Goal: Communication & Community: Answer question/provide support

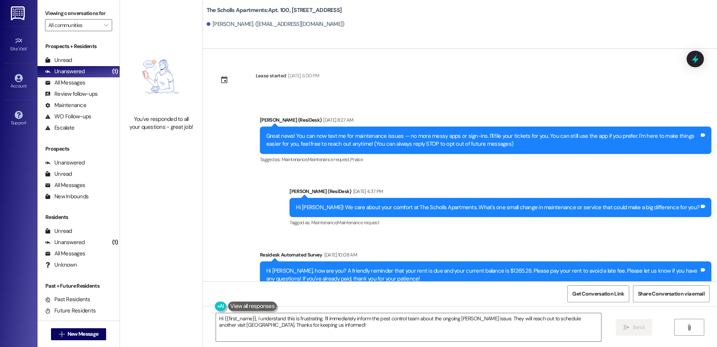
scroll to position [1405, 0]
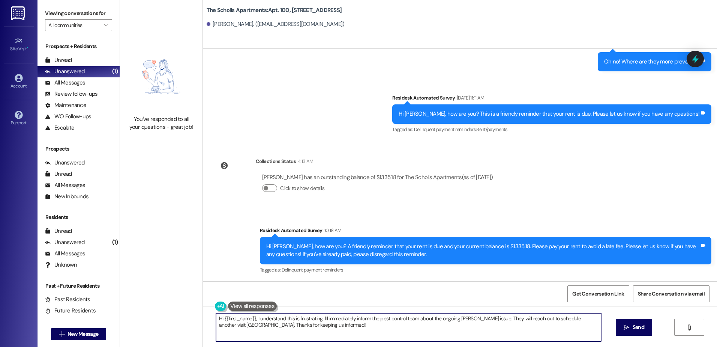
drag, startPoint x: 291, startPoint y: 326, endPoint x: 203, endPoint y: 310, distance: 89.6
click at [203, 310] on div "Hi {{first_name}}, I understand this is frustrating. I'll immediately inform th…" at bounding box center [460, 334] width 514 height 56
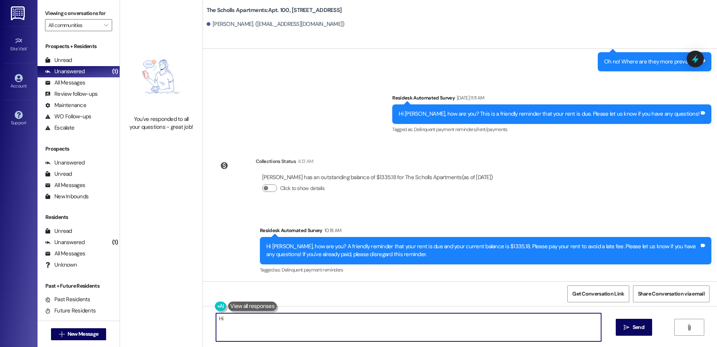
type textarea "H"
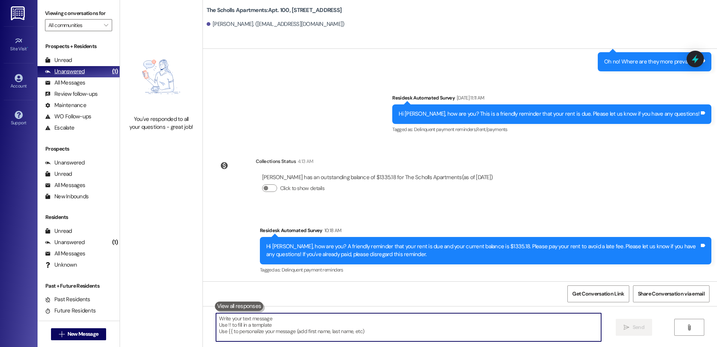
click at [75, 68] on div "Unanswered" at bounding box center [65, 72] width 40 height 8
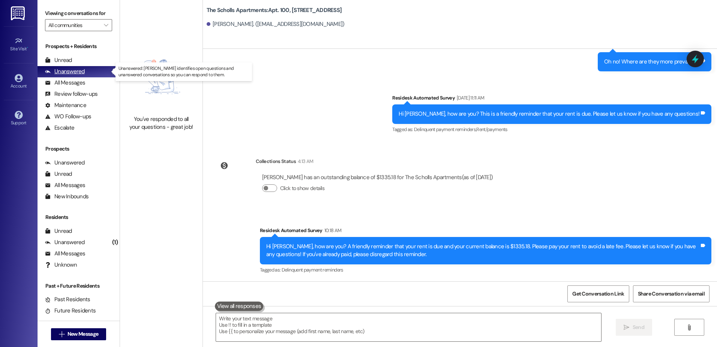
click at [66, 69] on div "Unanswered" at bounding box center [65, 72] width 40 height 8
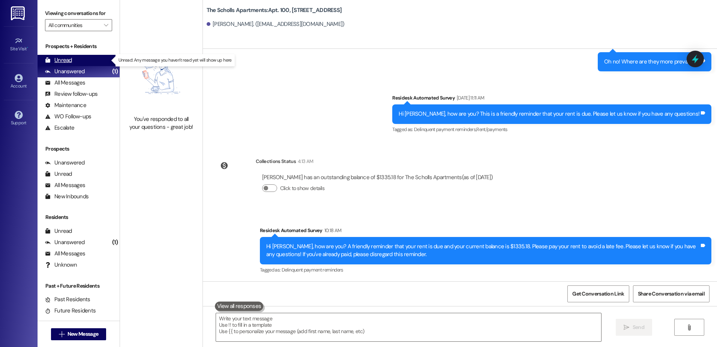
click at [65, 60] on div "Unread" at bounding box center [58, 60] width 27 height 8
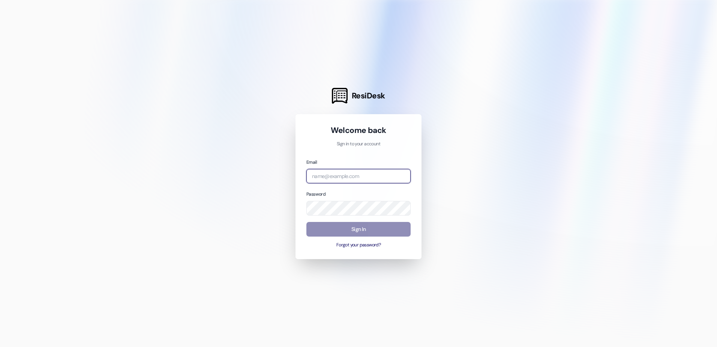
type input "magonzalez@affinityproperty.com"
click at [339, 230] on button "Sign In" at bounding box center [358, 229] width 104 height 15
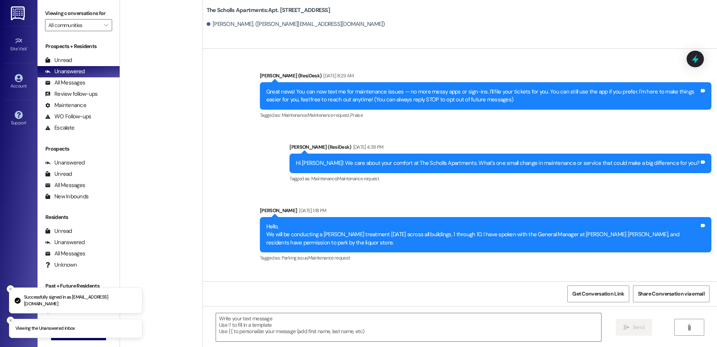
type textarea "Fetching suggested responses. Please feel free to read through the conversation…"
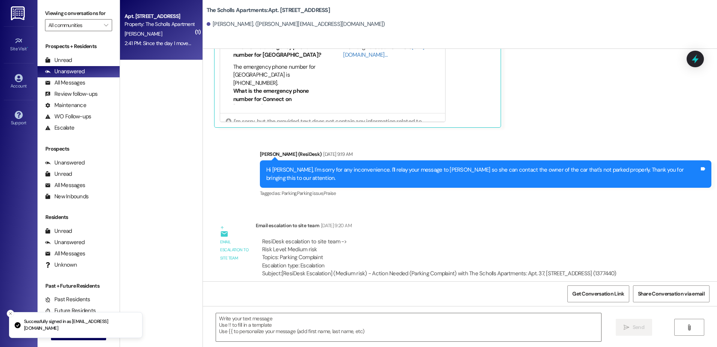
click at [140, 31] on div "K. Guske" at bounding box center [159, 33] width 71 height 9
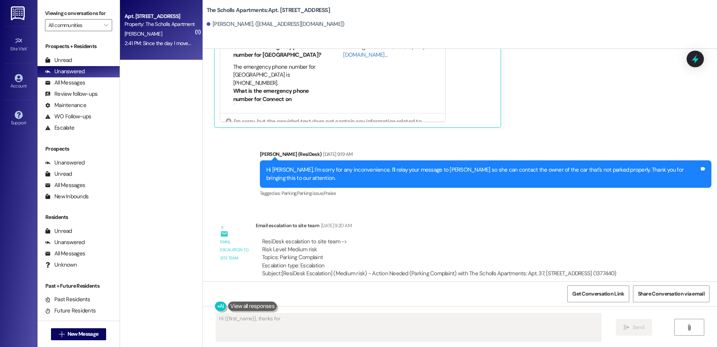
scroll to position [534, 0]
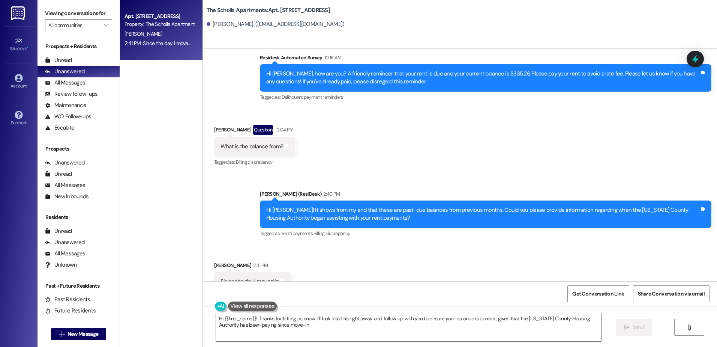
type textarea "Hi {{first_name}}! Thanks for letting us know. I'll look into this right away a…"
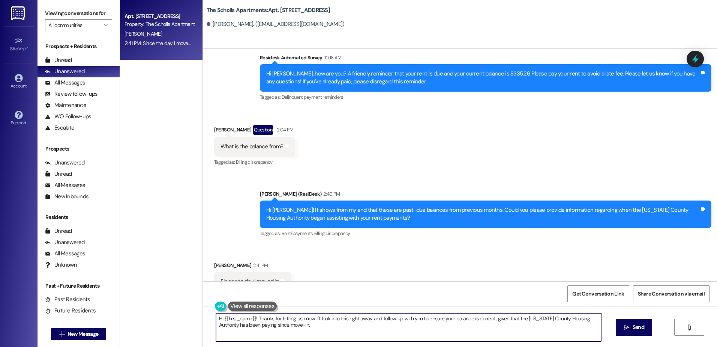
drag, startPoint x: 212, startPoint y: 316, endPoint x: 319, endPoint y: 331, distance: 107.9
click at [319, 331] on textarea "Hi {{first_name}}! Thanks for letting us know. I'll look into this right away a…" at bounding box center [408, 327] width 385 height 28
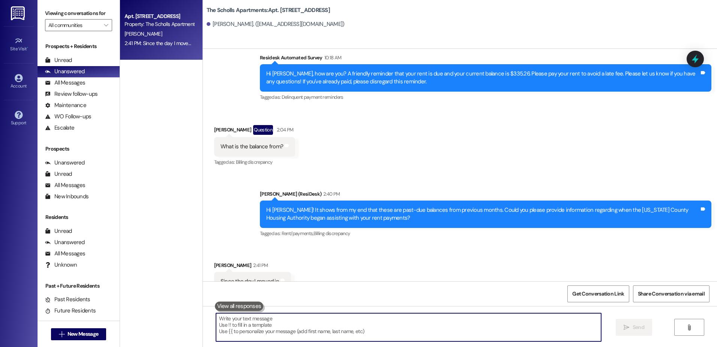
click at [254, 318] on textarea at bounding box center [408, 327] width 385 height 28
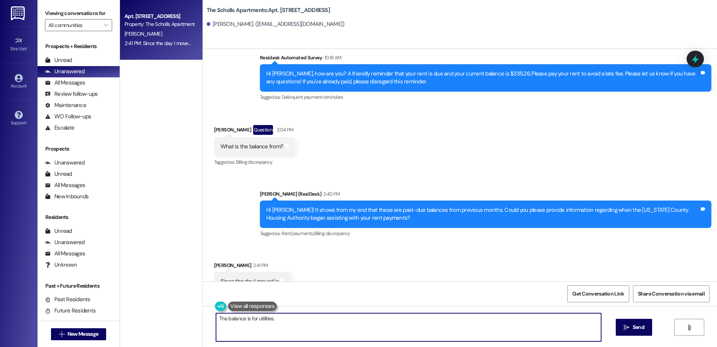
type textarea "The balance is for utilities."
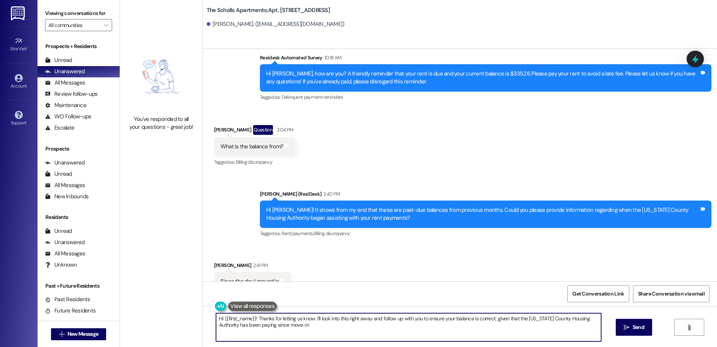
type textarea "Hi {{first_name}}! Thanks for letting us know. I'll look into this right away a…"
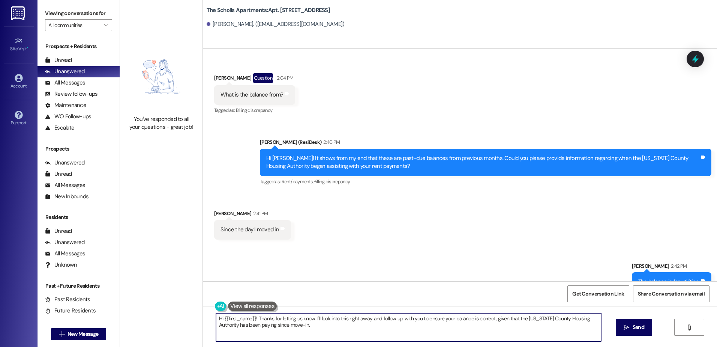
scroll to position [586, 0]
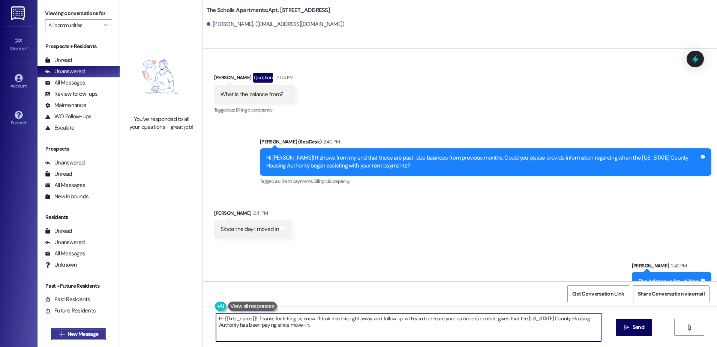
click at [74, 333] on span "New Message" at bounding box center [83, 334] width 31 height 8
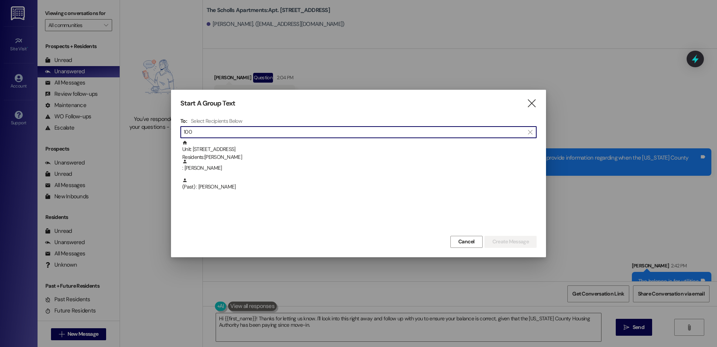
type input "100"
click at [242, 150] on div "Unit: 100 - 5125 SW Scholls Ferry Rd Residents: Edmund Rogolofoi" at bounding box center [359, 150] width 354 height 21
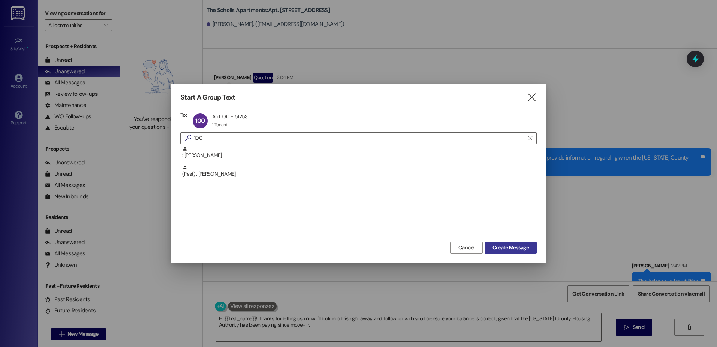
click at [494, 248] on span "Create Message" at bounding box center [510, 247] width 36 height 8
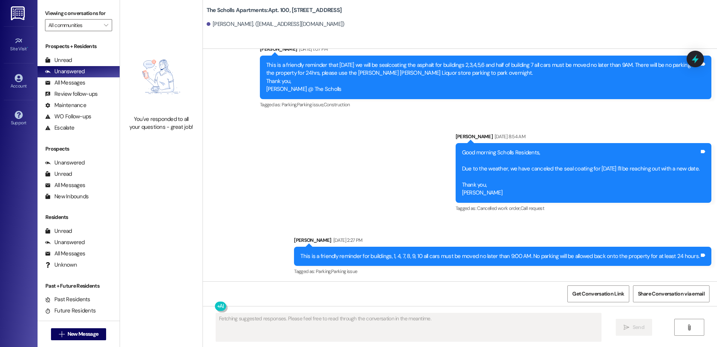
scroll to position [534, 0]
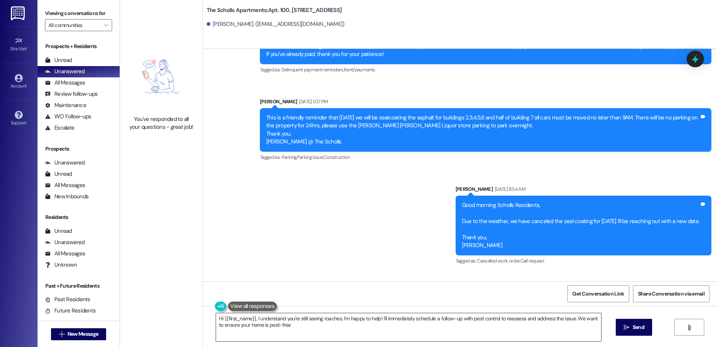
type textarea "Hi {{first_name}}, I understand you're still seeing roaches. I'm happy to help!…"
drag, startPoint x: 213, startPoint y: 317, endPoint x: 288, endPoint y: 327, distance: 76.4
click at [288, 327] on textarea "Hi {{first_name}}, I understand you're still seeing roaches. I'm happy to help!…" at bounding box center [408, 327] width 385 height 28
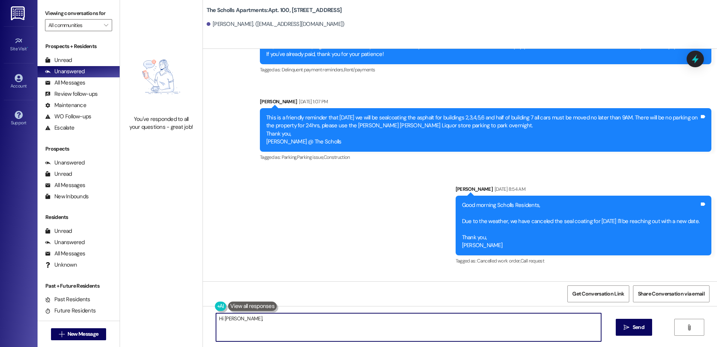
type textarea "Hi Edmund,"
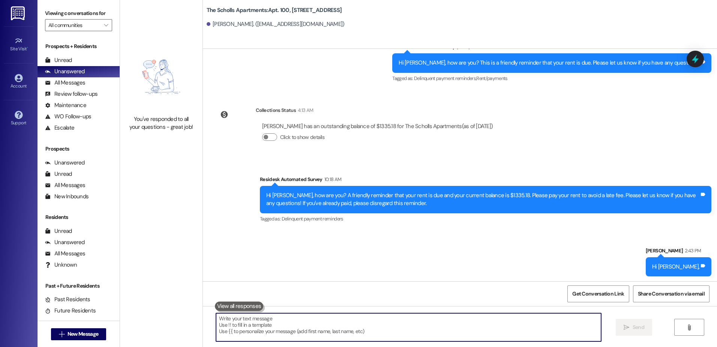
scroll to position [1457, 0]
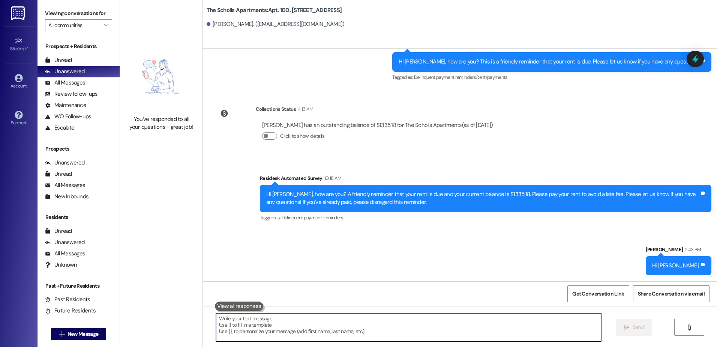
click at [275, 318] on textarea at bounding box center [408, 327] width 385 height 28
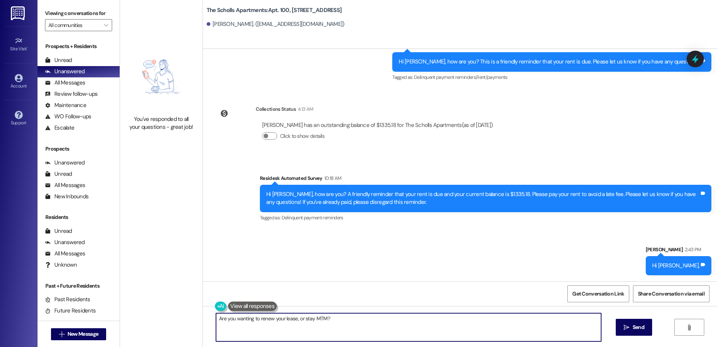
type textarea "Are you wanting to renew your lease, or stay MTM?"
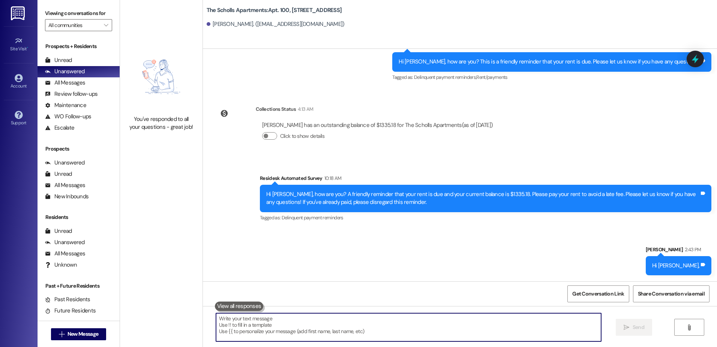
scroll to position [1510, 0]
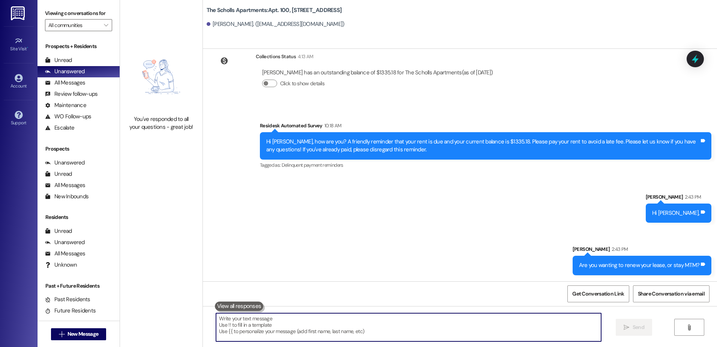
click at [291, 317] on textarea at bounding box center [408, 327] width 385 height 28
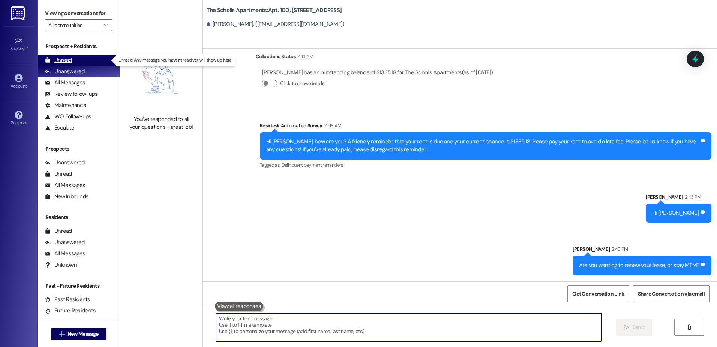
click at [60, 60] on div "Unread" at bounding box center [58, 60] width 27 height 8
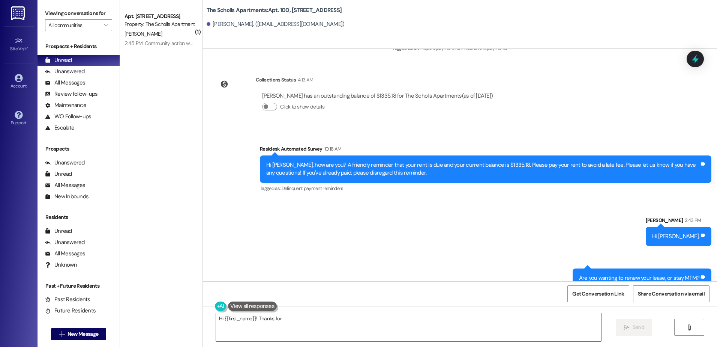
scroll to position [1510, 0]
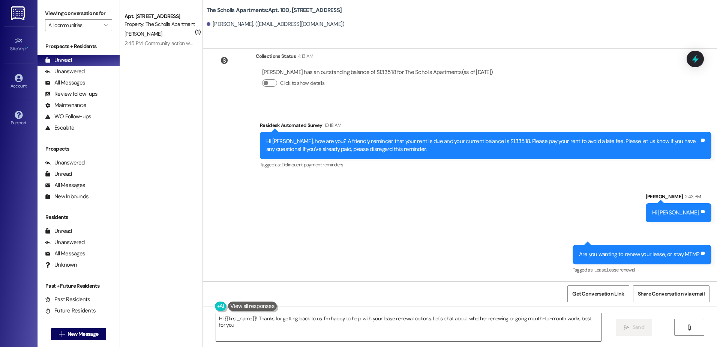
type textarea "Hi {{first_name}}! Thanks for getting back to us. I'm happy to help with your l…"
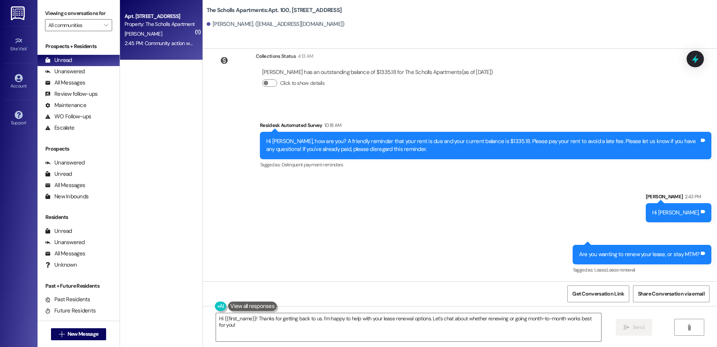
click at [140, 33] on div "K. Guske" at bounding box center [159, 33] width 71 height 9
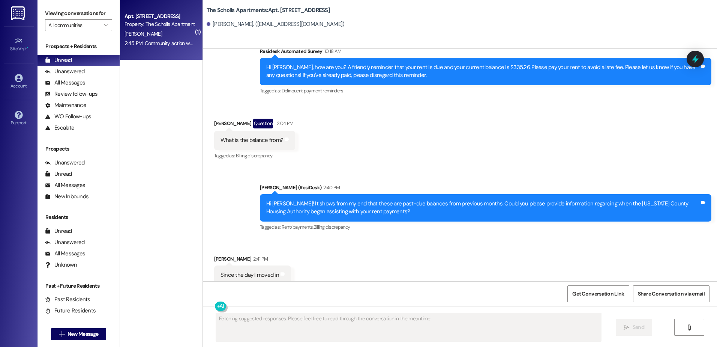
scroll to position [668, 0]
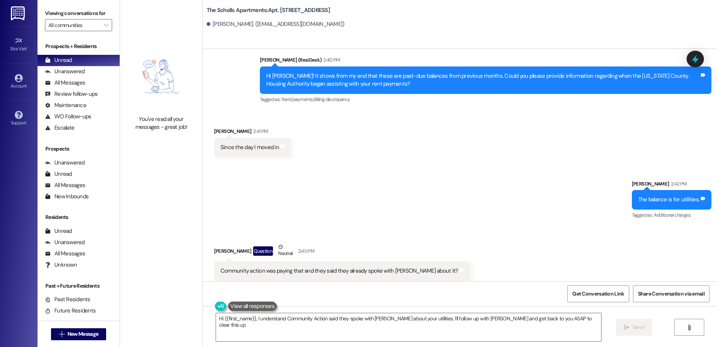
type textarea "Hi {{first_name}}, I understand Community Action said they spoke with Marcy abo…"
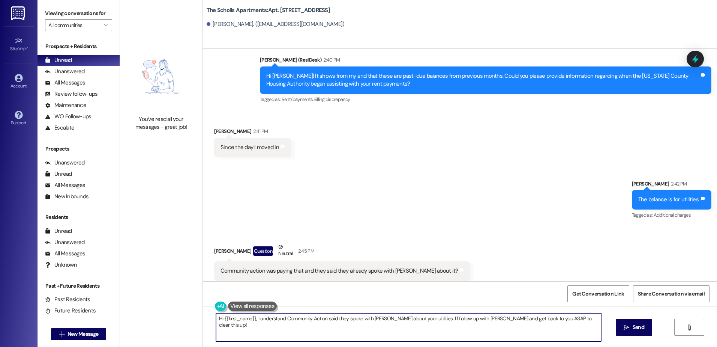
drag, startPoint x: 214, startPoint y: 316, endPoint x: 573, endPoint y: 323, distance: 359.4
click at [573, 323] on textarea "Hi {{first_name}}, I understand Community Action said they spoke with Marcy abo…" at bounding box center [408, 327] width 385 height 28
click at [281, 325] on textarea "they will only be paying for the previous balance not current charges, once I g…" at bounding box center [408, 327] width 385 height 28
type textarea "they will only be paying for the previous balance not current charges, once I g…"
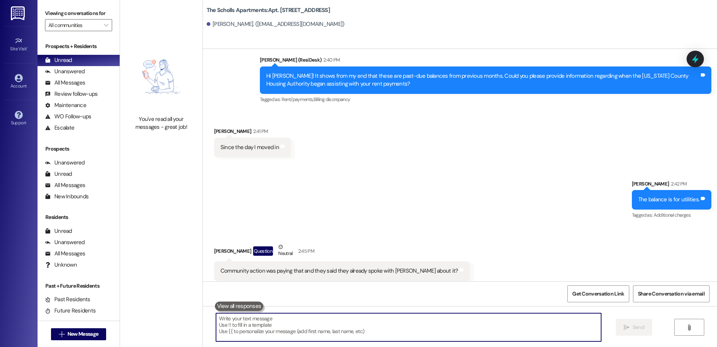
click at [342, 327] on textarea at bounding box center [408, 327] width 385 height 28
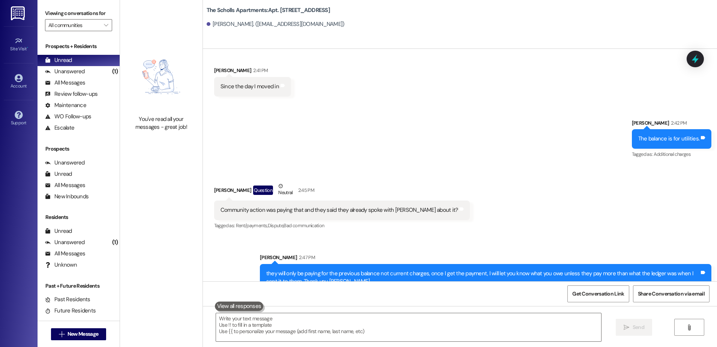
scroll to position [781, 0]
